Goal: Task Accomplishment & Management: Manage account settings

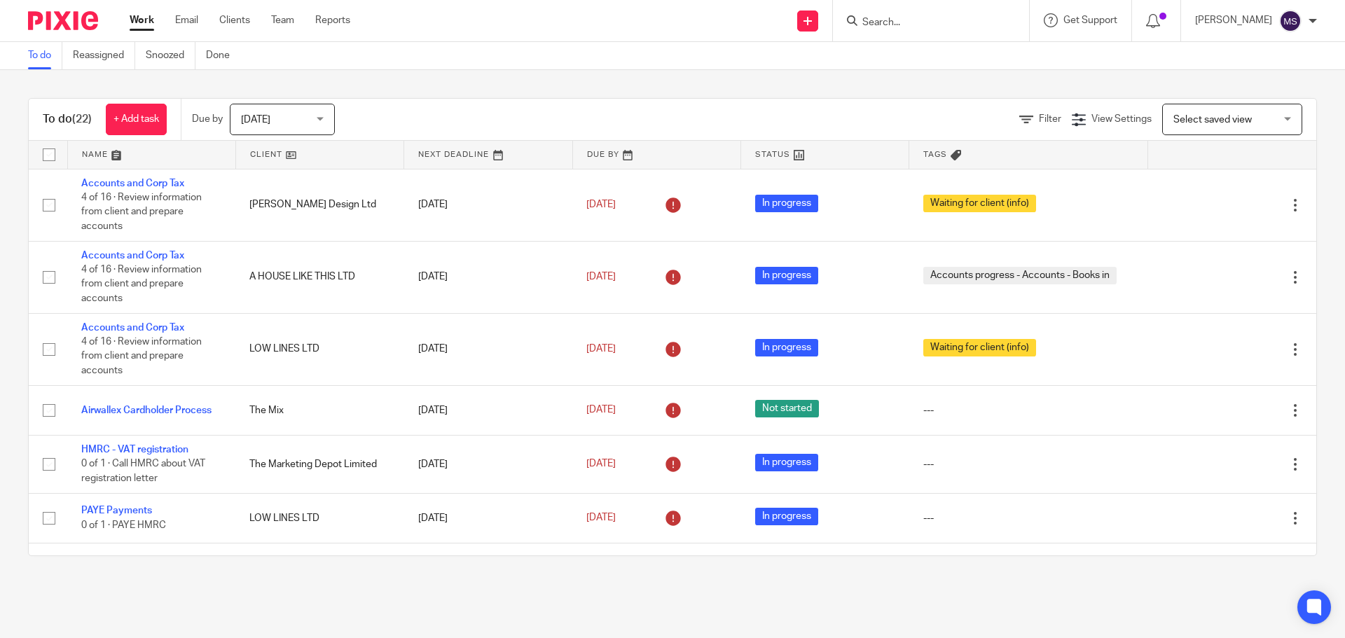
click at [242, 119] on div "Today Today" at bounding box center [282, 120] width 105 height 32
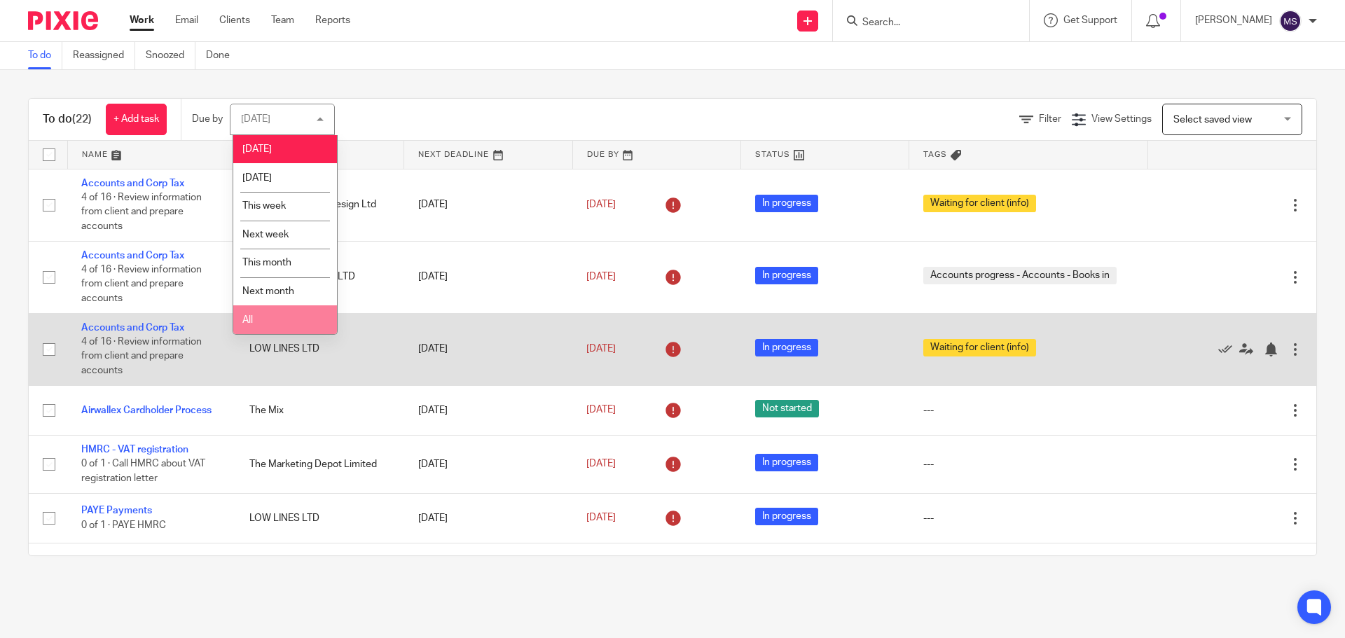
click at [235, 316] on td "LOW LINES LTD" at bounding box center [319, 349] width 168 height 72
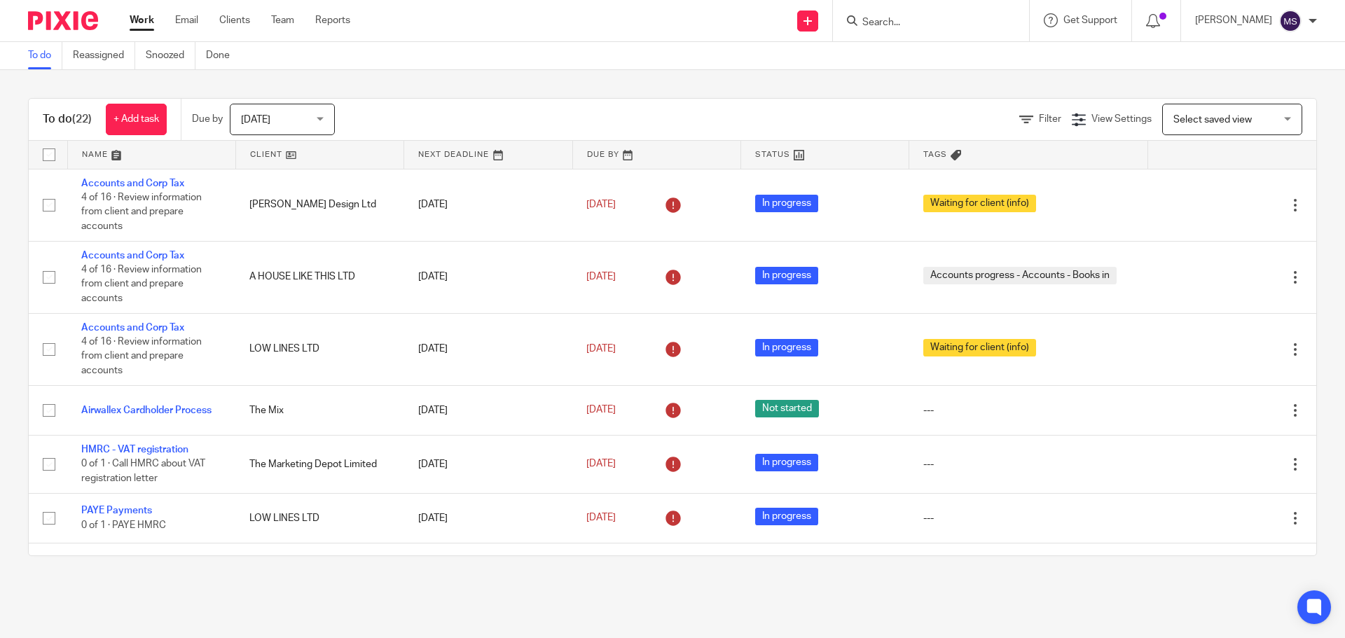
click at [282, 125] on span "[DATE]" at bounding box center [278, 118] width 74 height 29
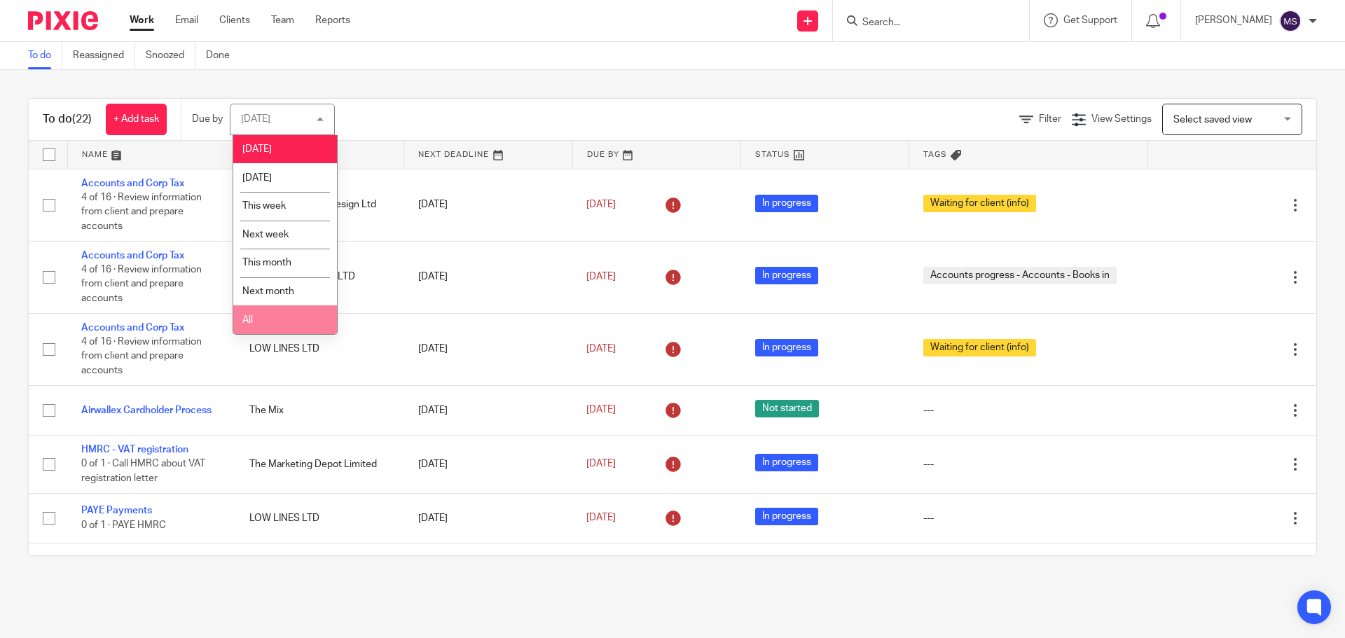
click at [266, 314] on li "All" at bounding box center [285, 319] width 104 height 29
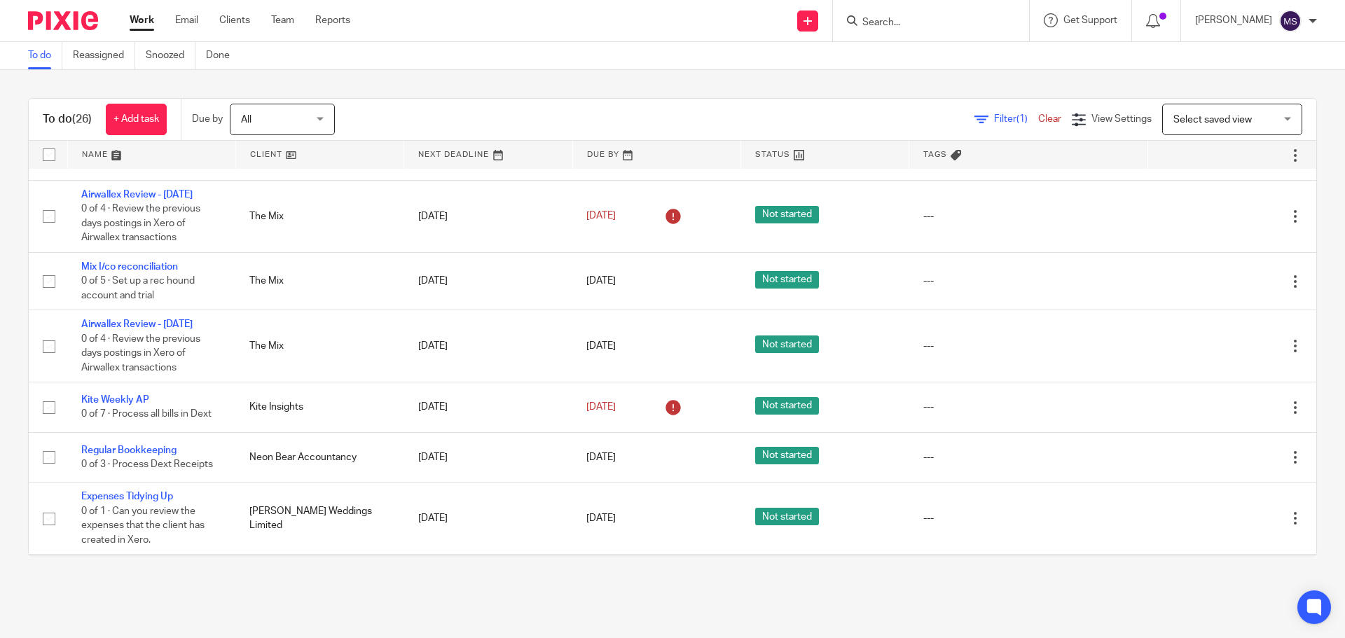
scroll to position [1181, 0]
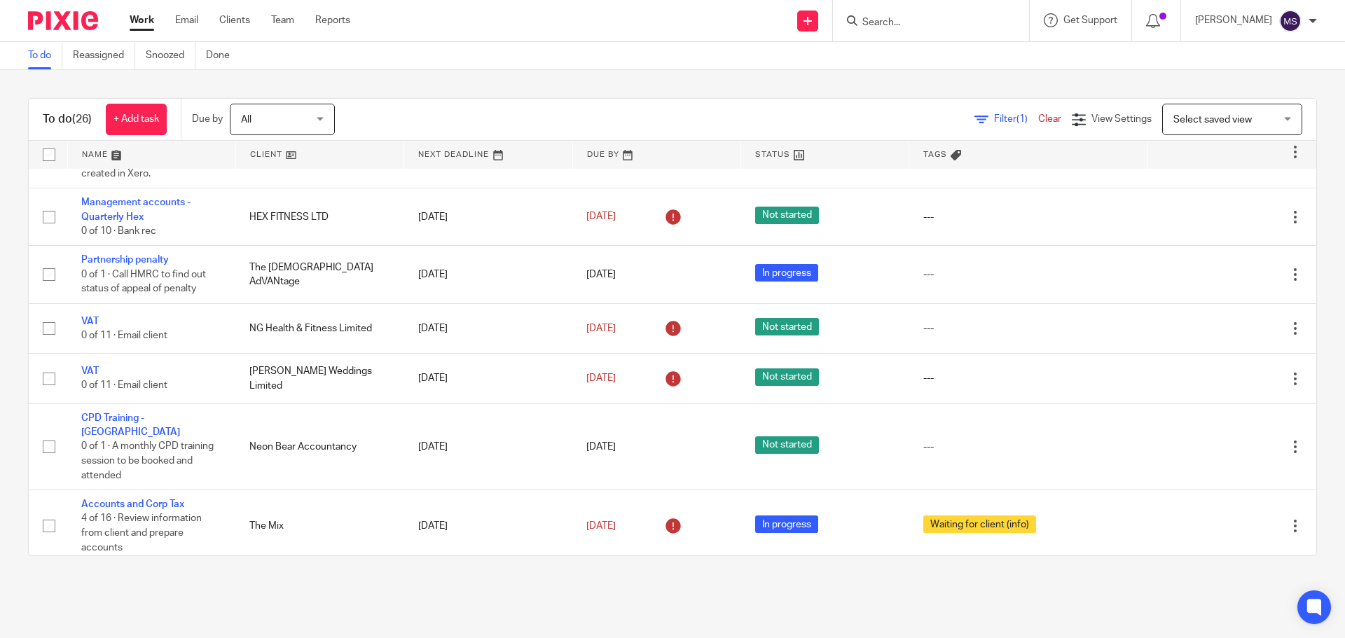
click at [148, 156] on link at bounding box center [151, 155] width 167 height 28
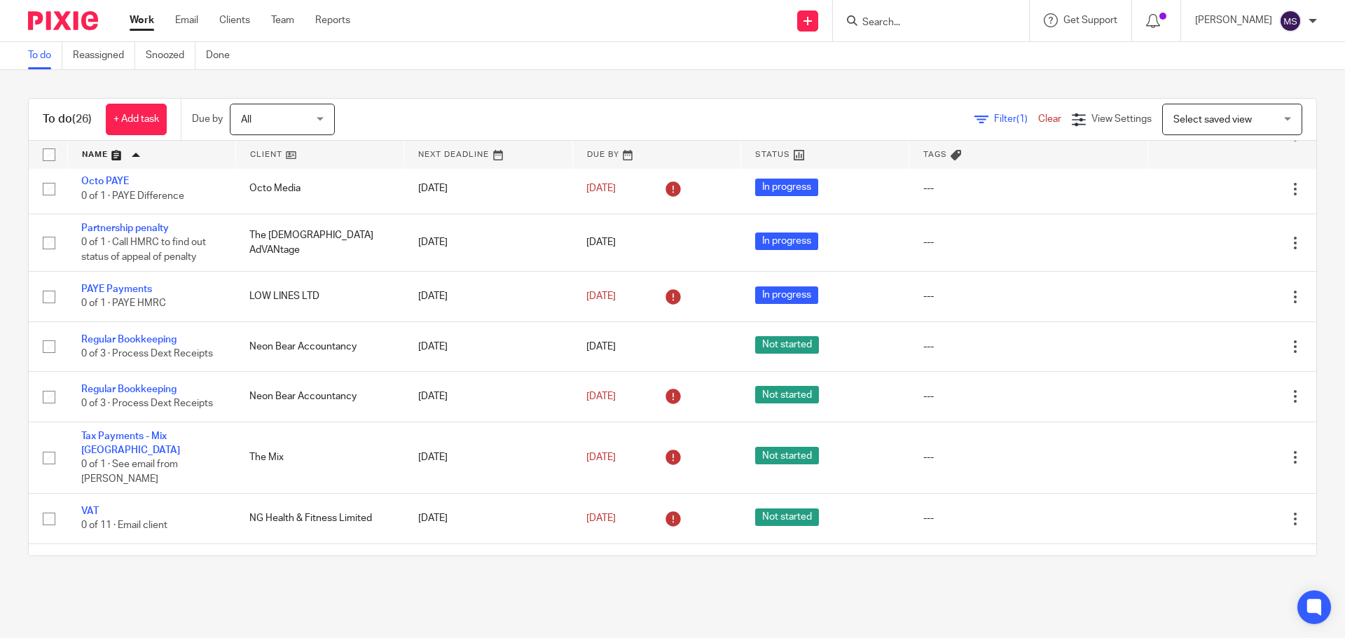
scroll to position [1181, 0]
